Goal: Information Seeking & Learning: Learn about a topic

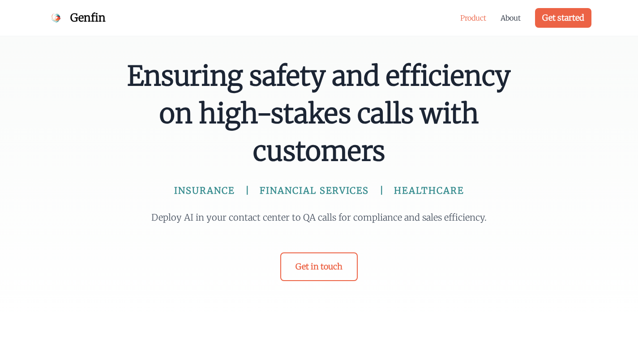
click at [466, 21] on link "Product" at bounding box center [473, 18] width 26 height 11
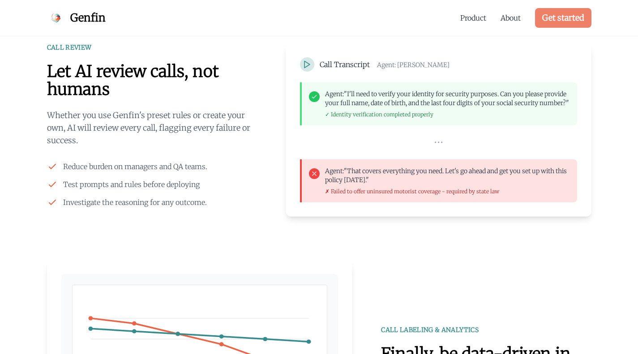
click at [560, 22] on link "Get started" at bounding box center [563, 18] width 56 height 20
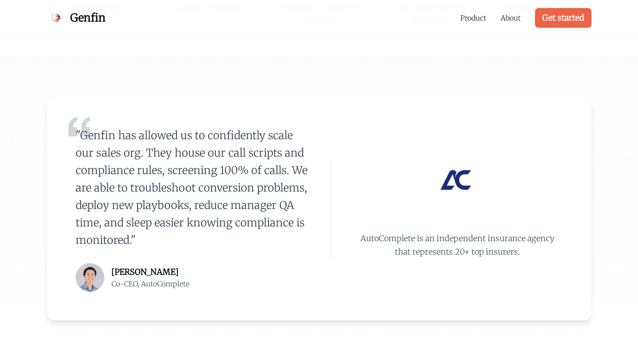
scroll to position [248, 0]
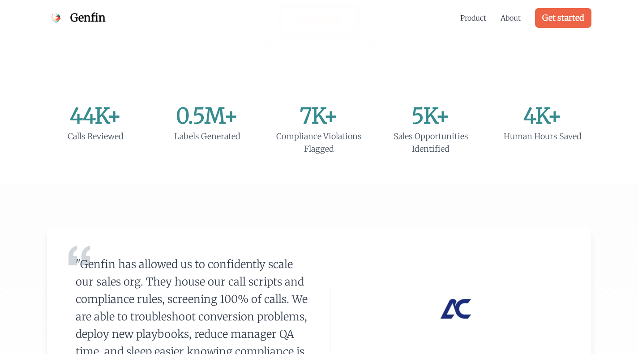
click at [92, 20] on span "Genfin" at bounding box center [87, 18] width 35 height 14
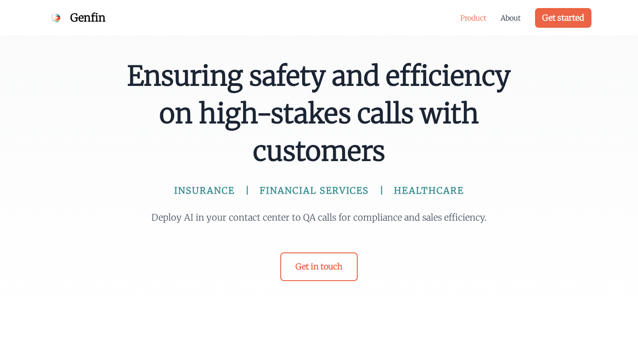
click at [469, 19] on link "Product" at bounding box center [473, 18] width 26 height 11
click at [325, 263] on link "Get in touch" at bounding box center [318, 266] width 77 height 29
click at [569, 18] on link "Get started" at bounding box center [563, 18] width 56 height 20
click at [469, 21] on link "Product" at bounding box center [473, 18] width 26 height 11
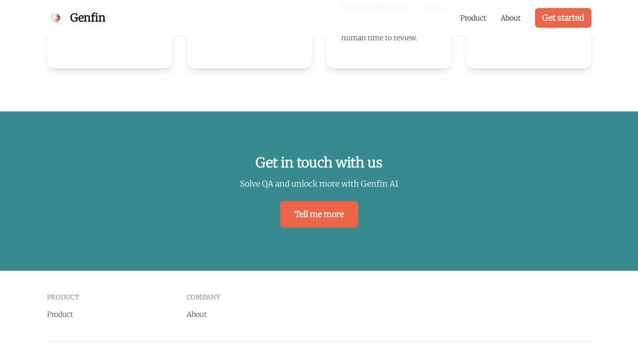
scroll to position [1904, 0]
